Goal: Information Seeking & Learning: Learn about a topic

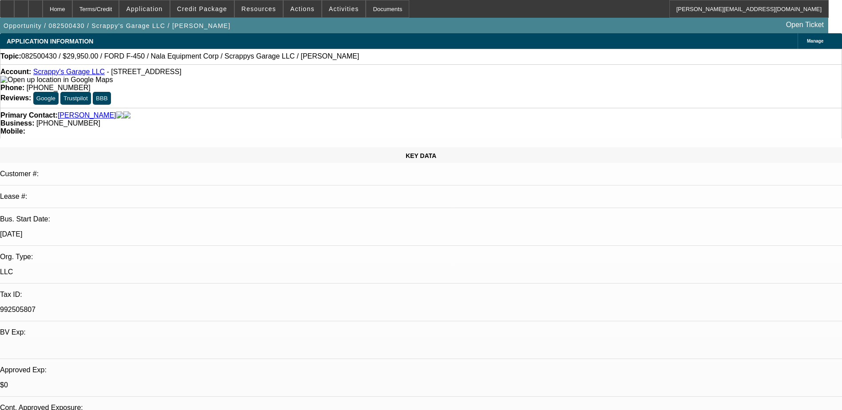
select select "0"
select select "2"
select select "0.1"
select select "4"
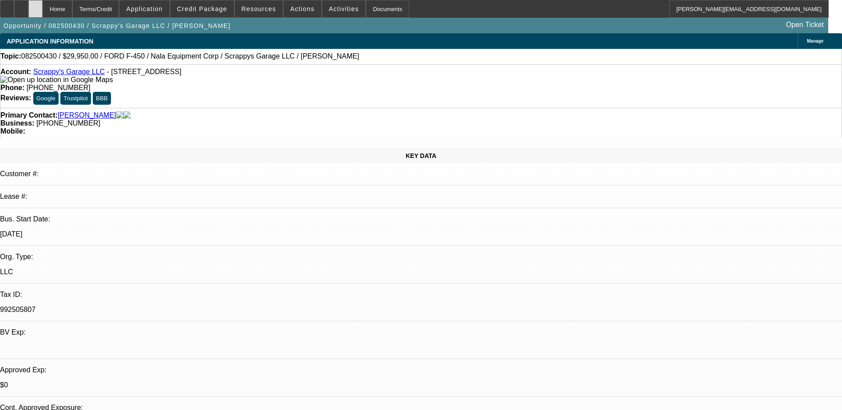
click at [36, 6] on icon at bounding box center [36, 6] width 0 height 0
select select "0.2"
select select "2"
select select "0.1"
select select "0"
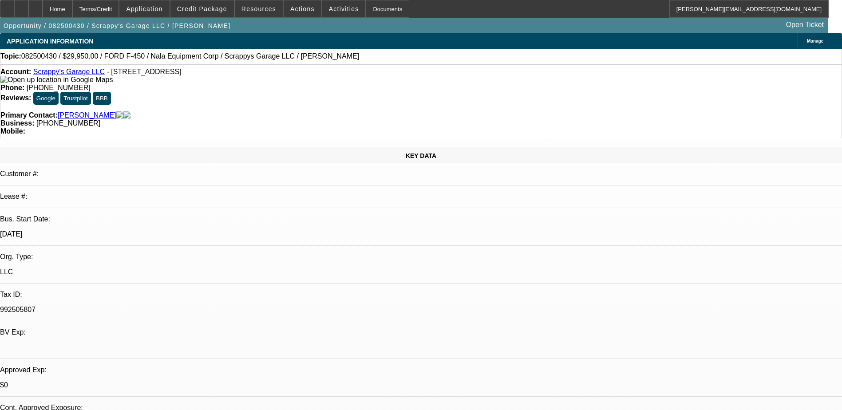
select select "0"
select select "0.1"
select select "0"
select select "0.1"
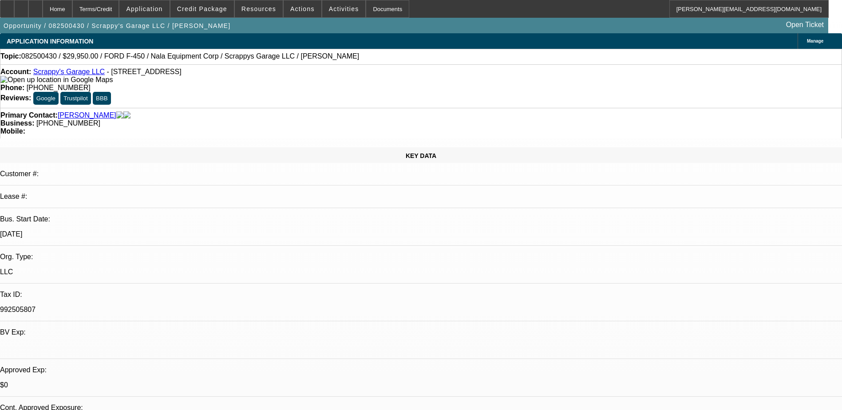
select select "1"
select select "2"
select select "4"
select select "1"
select select "2"
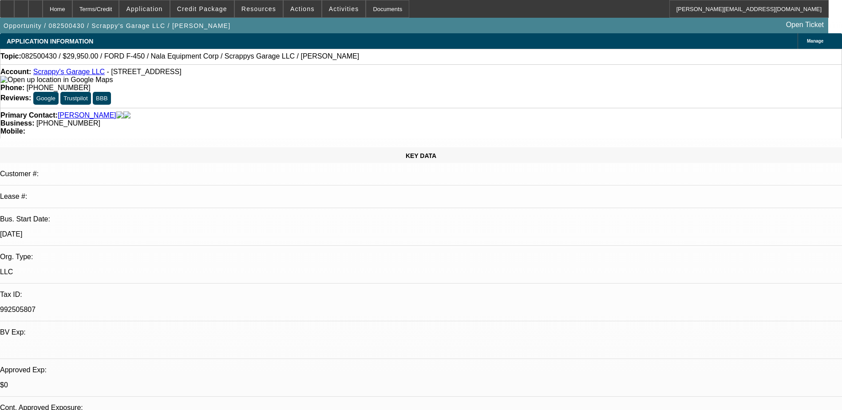
select select "4"
select select "1"
select select "2"
select select "4"
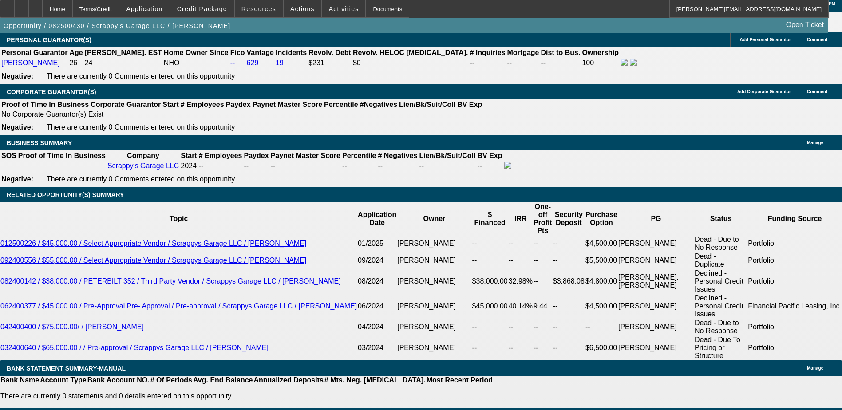
scroll to position [157, 0]
drag, startPoint x: 645, startPoint y: 213, endPoint x: 632, endPoint y: 190, distance: 25.9
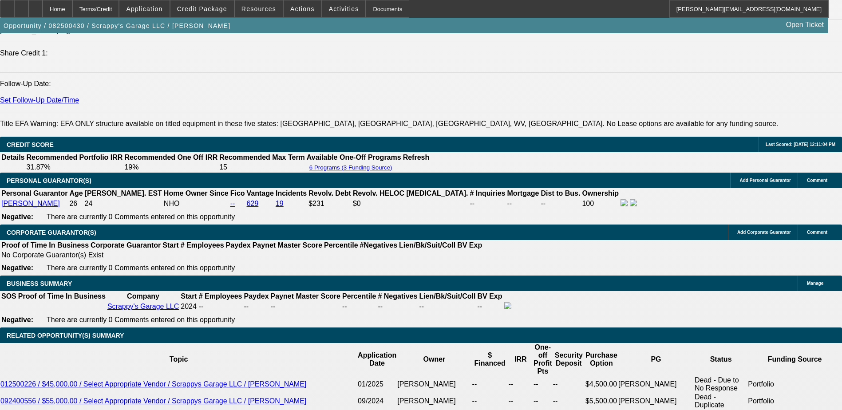
scroll to position [1324, 0]
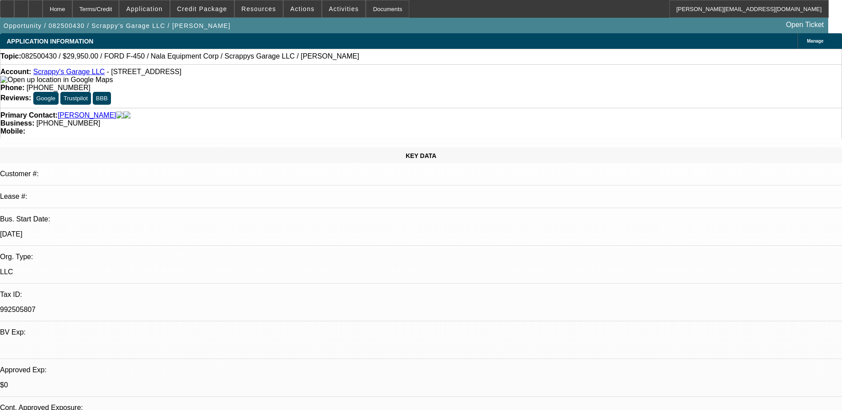
scroll to position [178, 0]
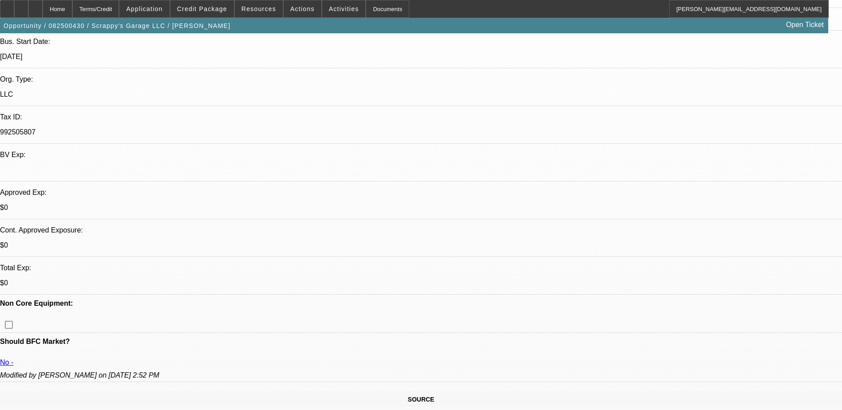
click at [216, 8] on span "Credit Package" at bounding box center [202, 8] width 50 height 7
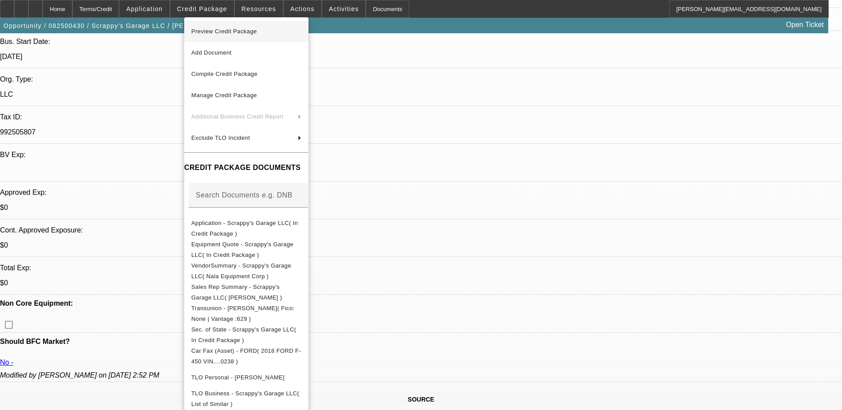
click at [217, 31] on span "Preview Credit Package" at bounding box center [224, 31] width 66 height 7
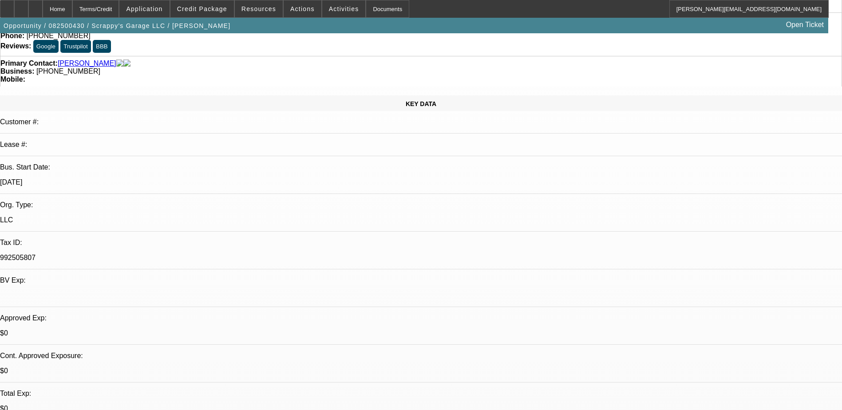
scroll to position [133, 0]
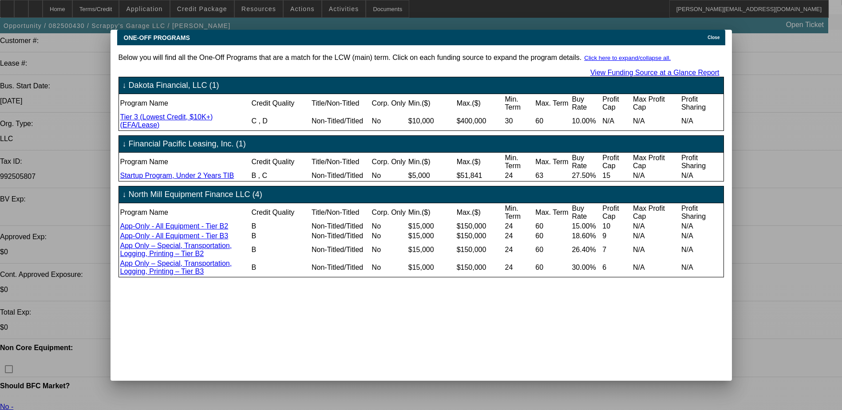
scroll to position [0, 0]
click at [716, 35] on span "Close" at bounding box center [713, 37] width 12 height 5
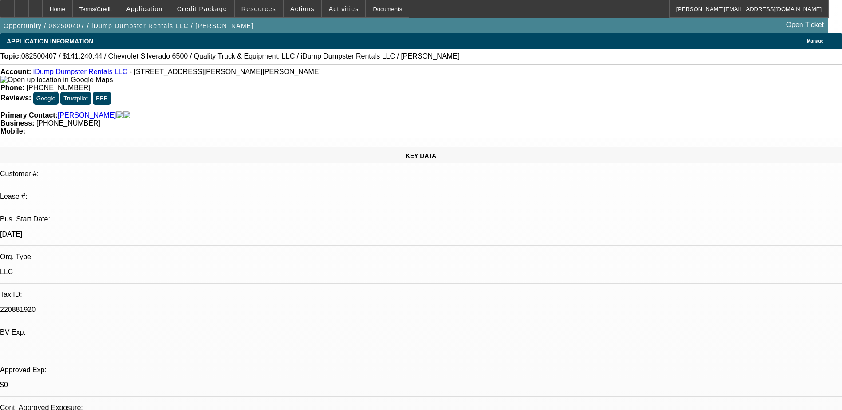
select select "0"
select select "6"
select select "0"
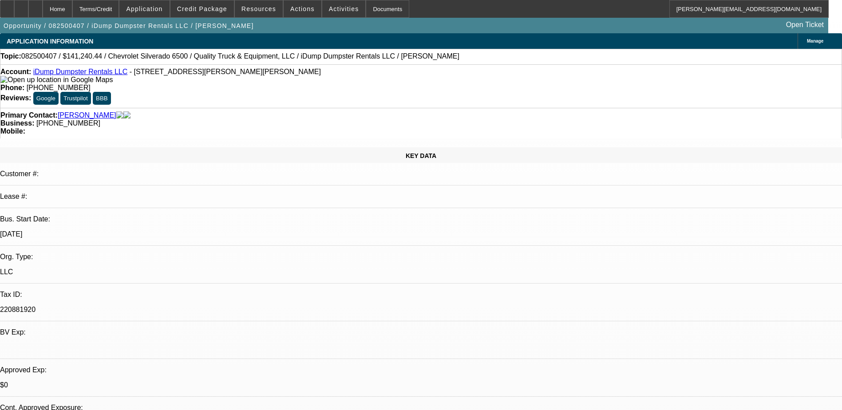
select select "0"
select select "6"
select select "0"
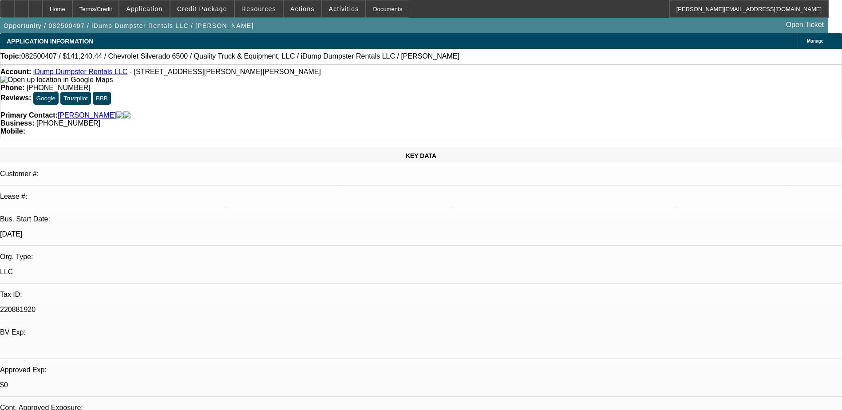
select select "0"
select select "6"
select select "0"
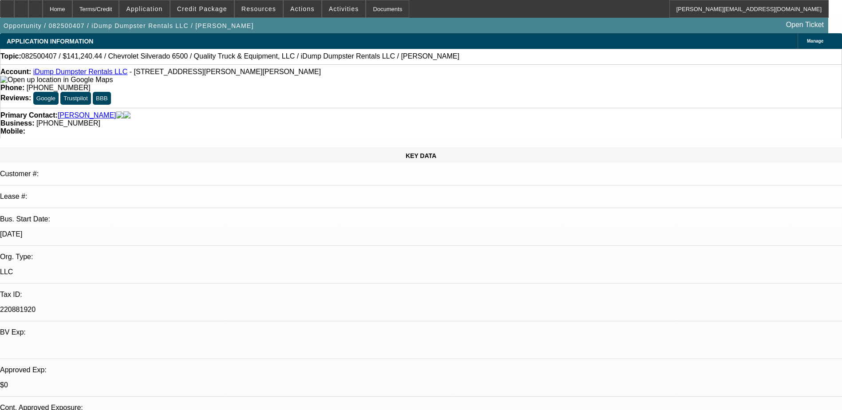
select select "6"
